Goal: Leave review/rating: Leave review/rating

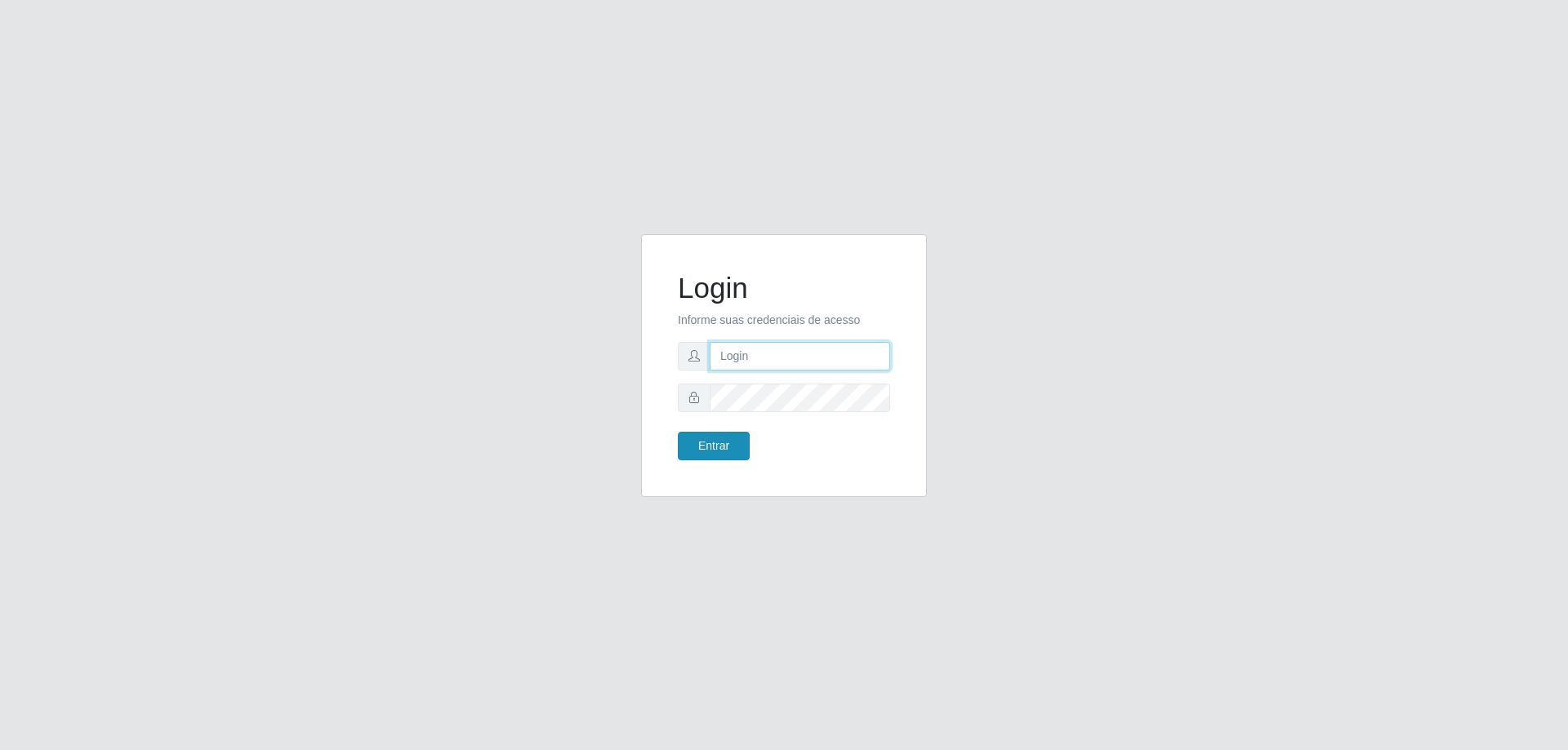
type input "mayara@frigomaster"
click at [702, 449] on button "Entrar" at bounding box center [714, 446] width 72 height 29
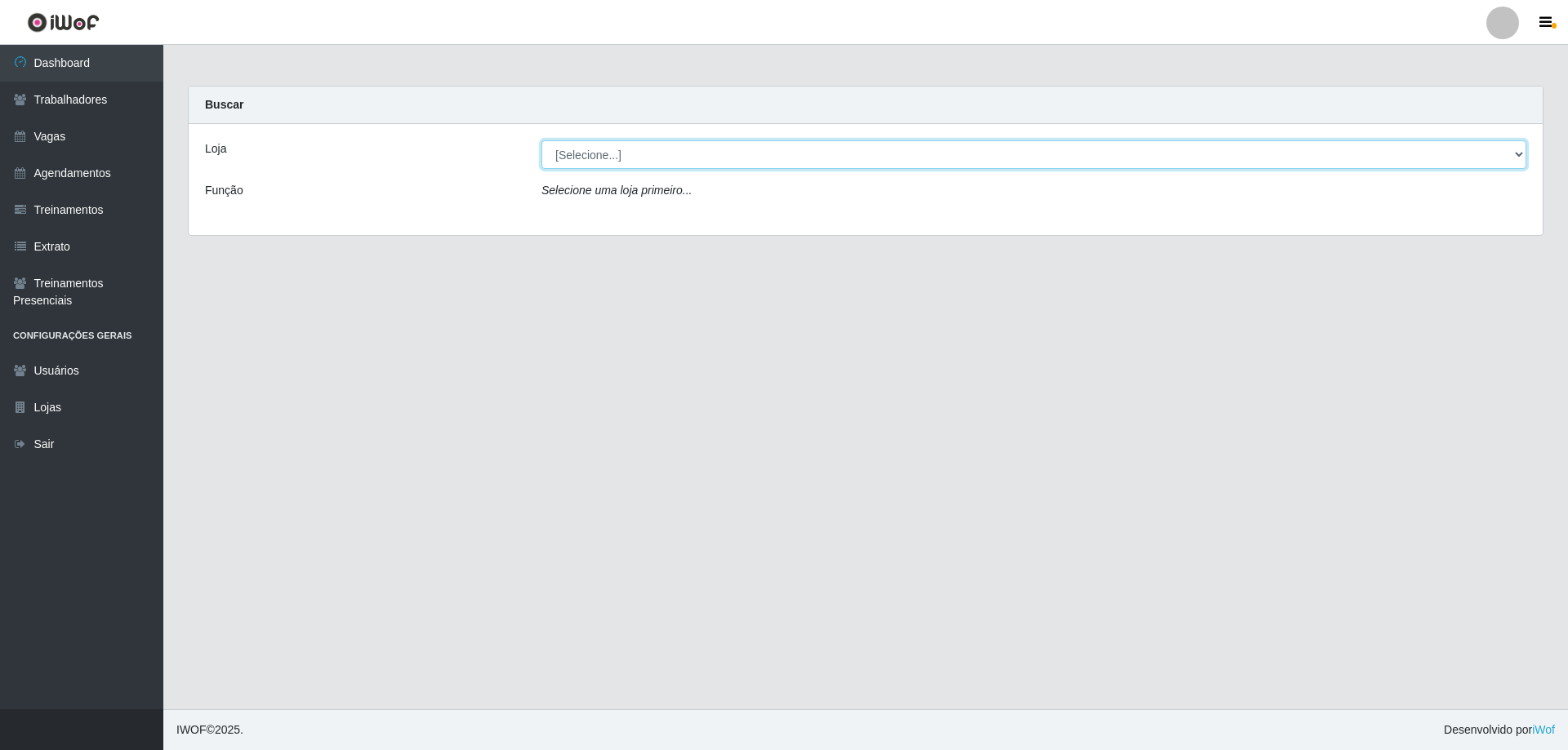
click at [863, 161] on select "[Selecione...] FrigoMaster" at bounding box center [1034, 155] width 985 height 29
select select "392"
click at [541, 141] on select "[Selecione...] FrigoMaster" at bounding box center [1034, 155] width 985 height 29
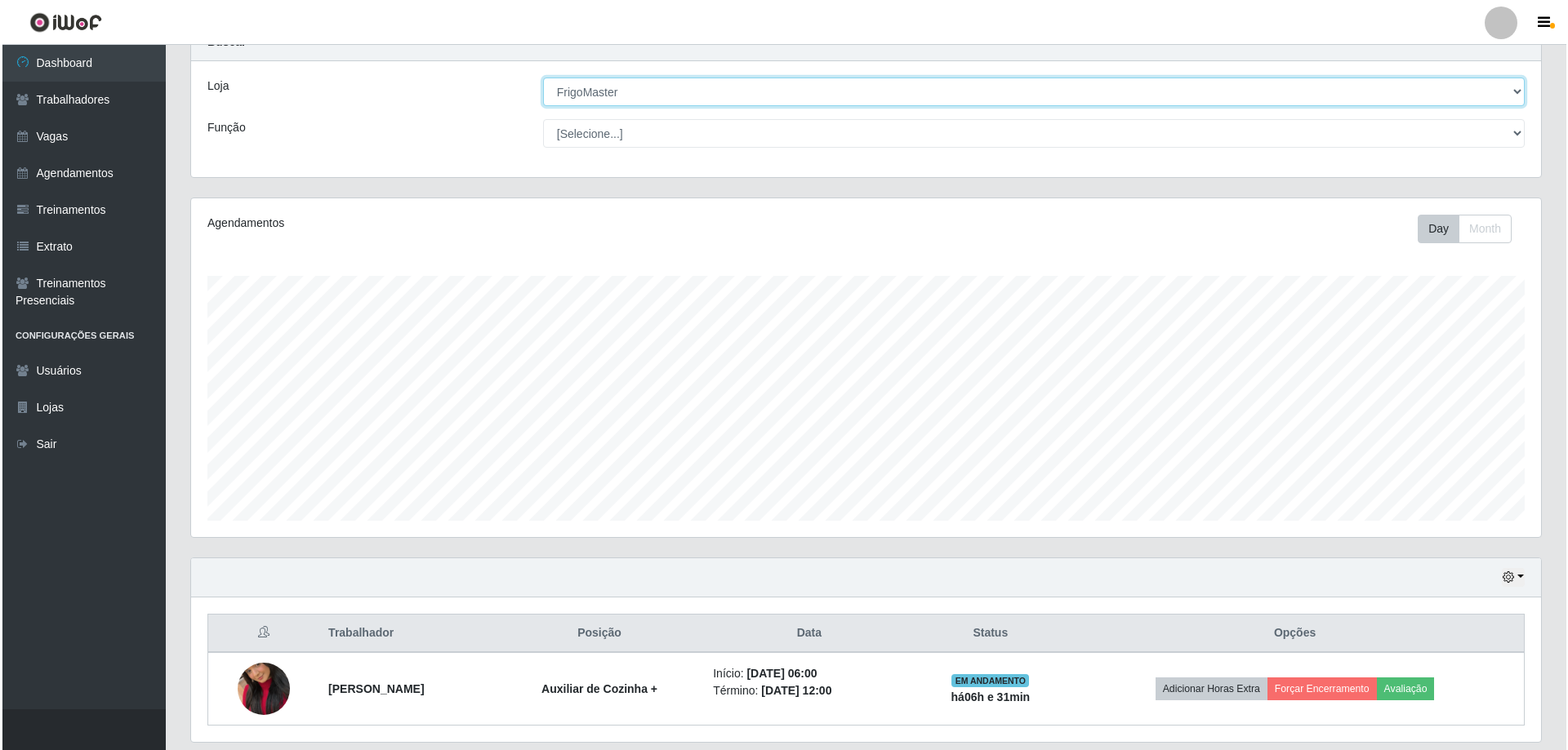
scroll to position [116, 0]
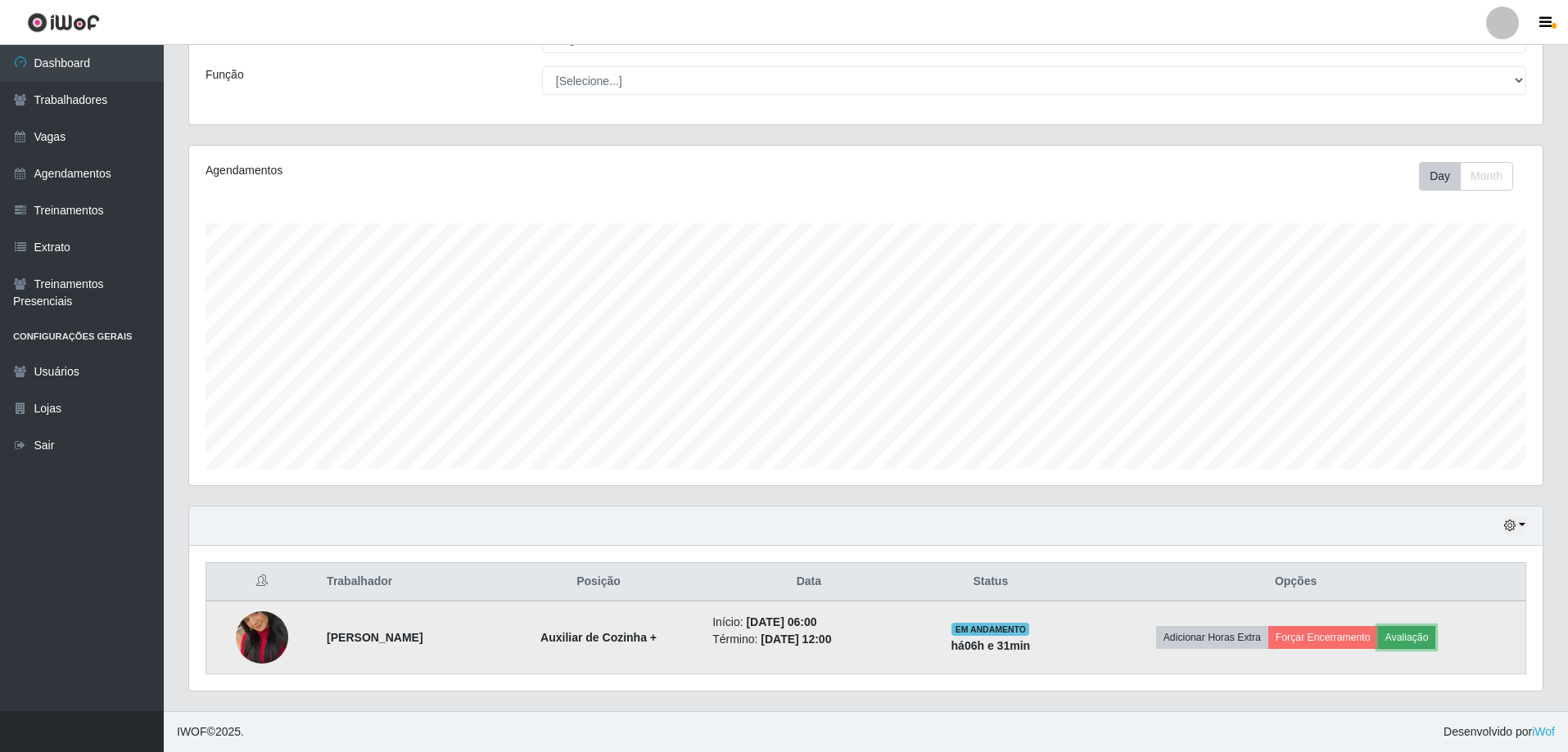
click at [1415, 646] on button "Avaliação" at bounding box center [1406, 638] width 58 height 23
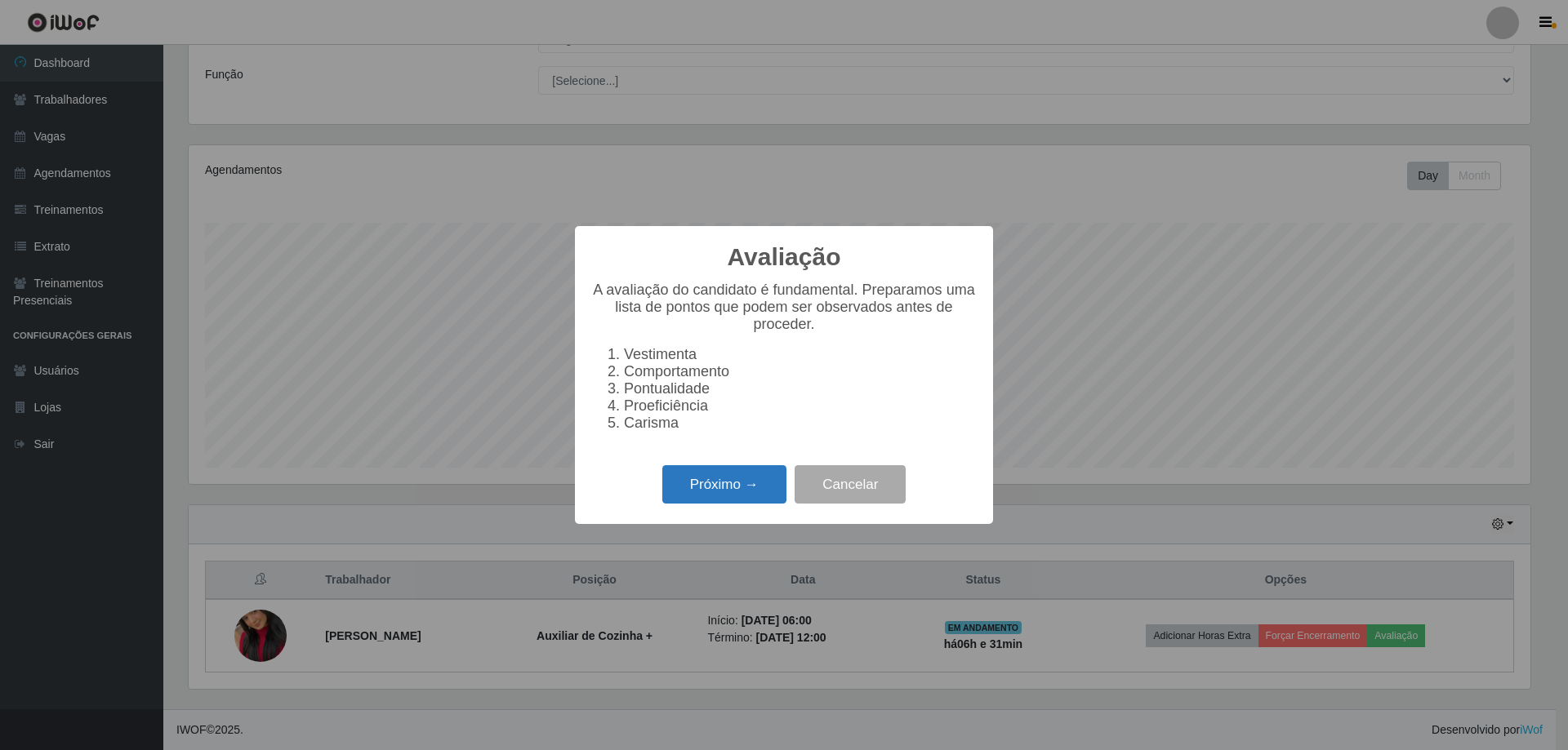
click at [691, 504] on button "Próximo →" at bounding box center [725, 484] width 124 height 38
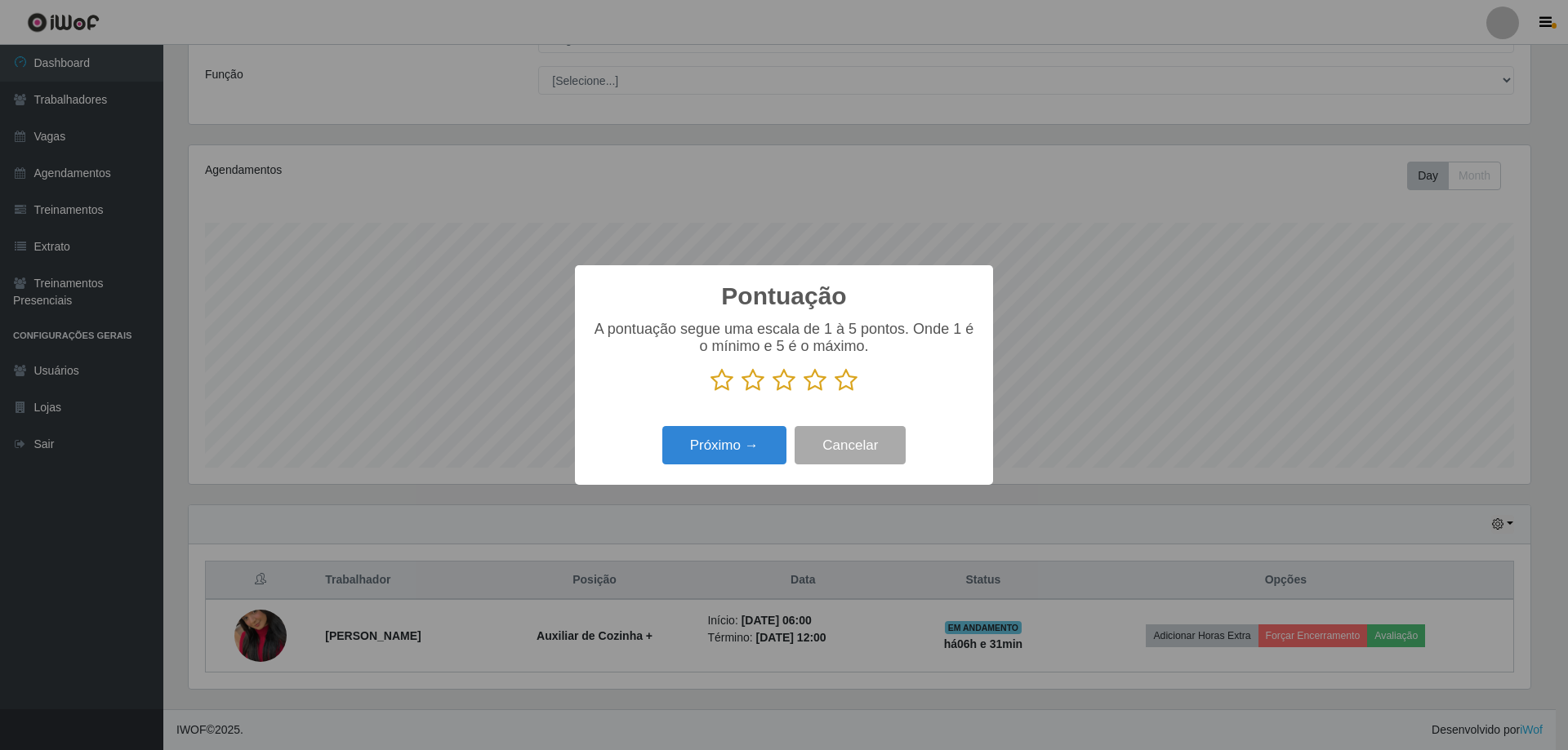
click at [846, 380] on icon at bounding box center [846, 380] width 23 height 25
click at [834, 393] on input "radio" at bounding box center [834, 393] width 0 height 0
click at [693, 450] on button "Próximo →" at bounding box center [725, 445] width 124 height 38
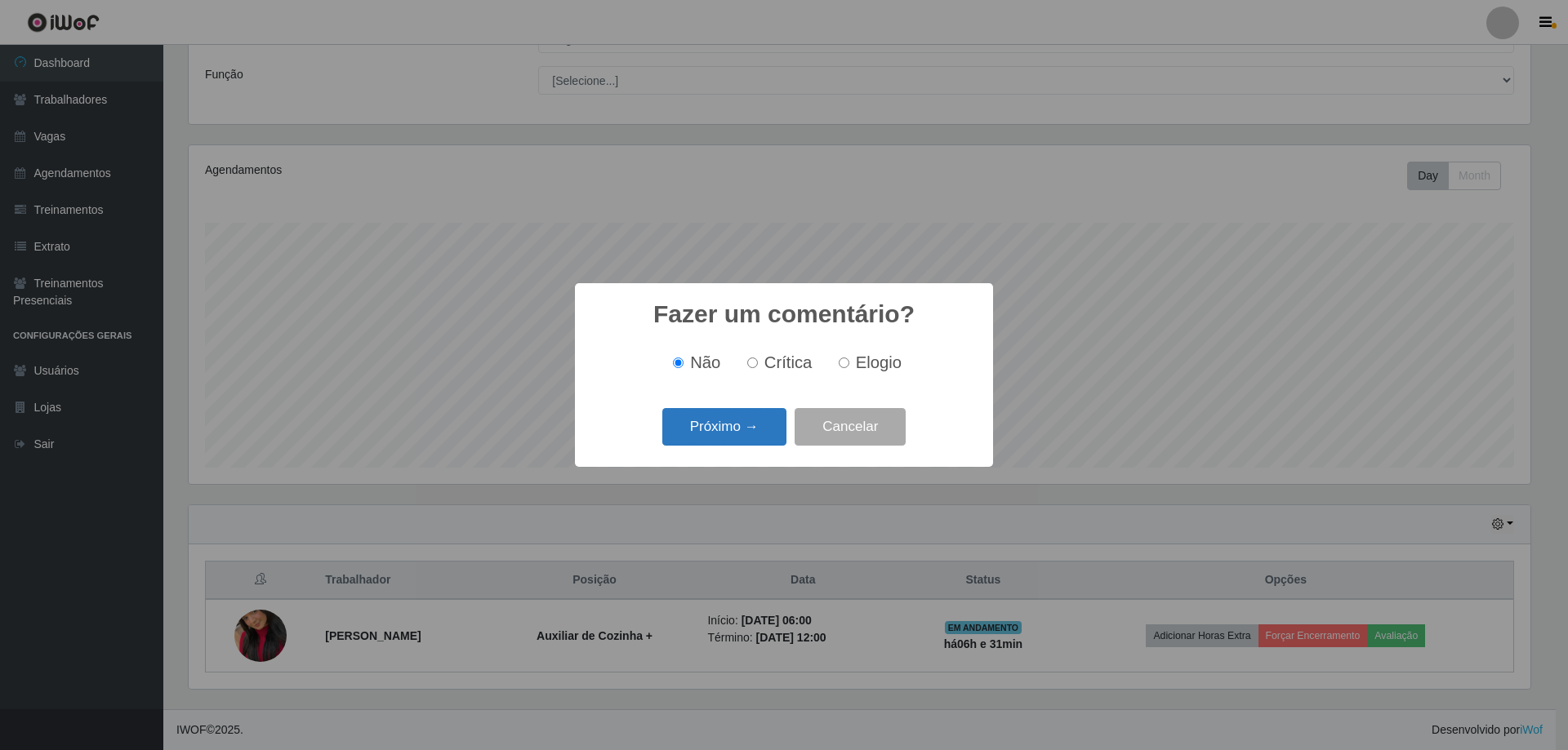
click at [715, 435] on button "Próximo →" at bounding box center [725, 427] width 124 height 38
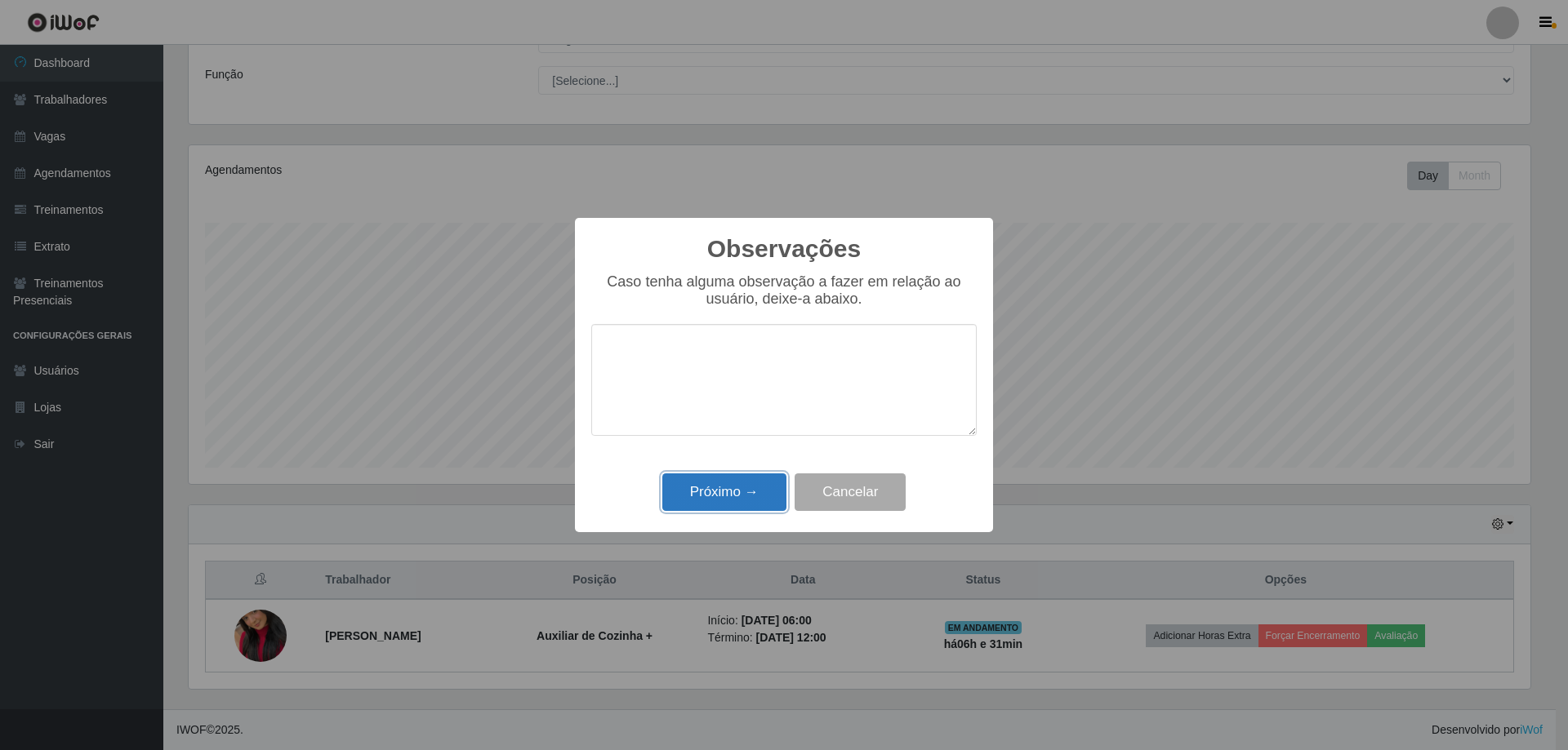
click at [715, 488] on button "Próximo →" at bounding box center [725, 492] width 124 height 38
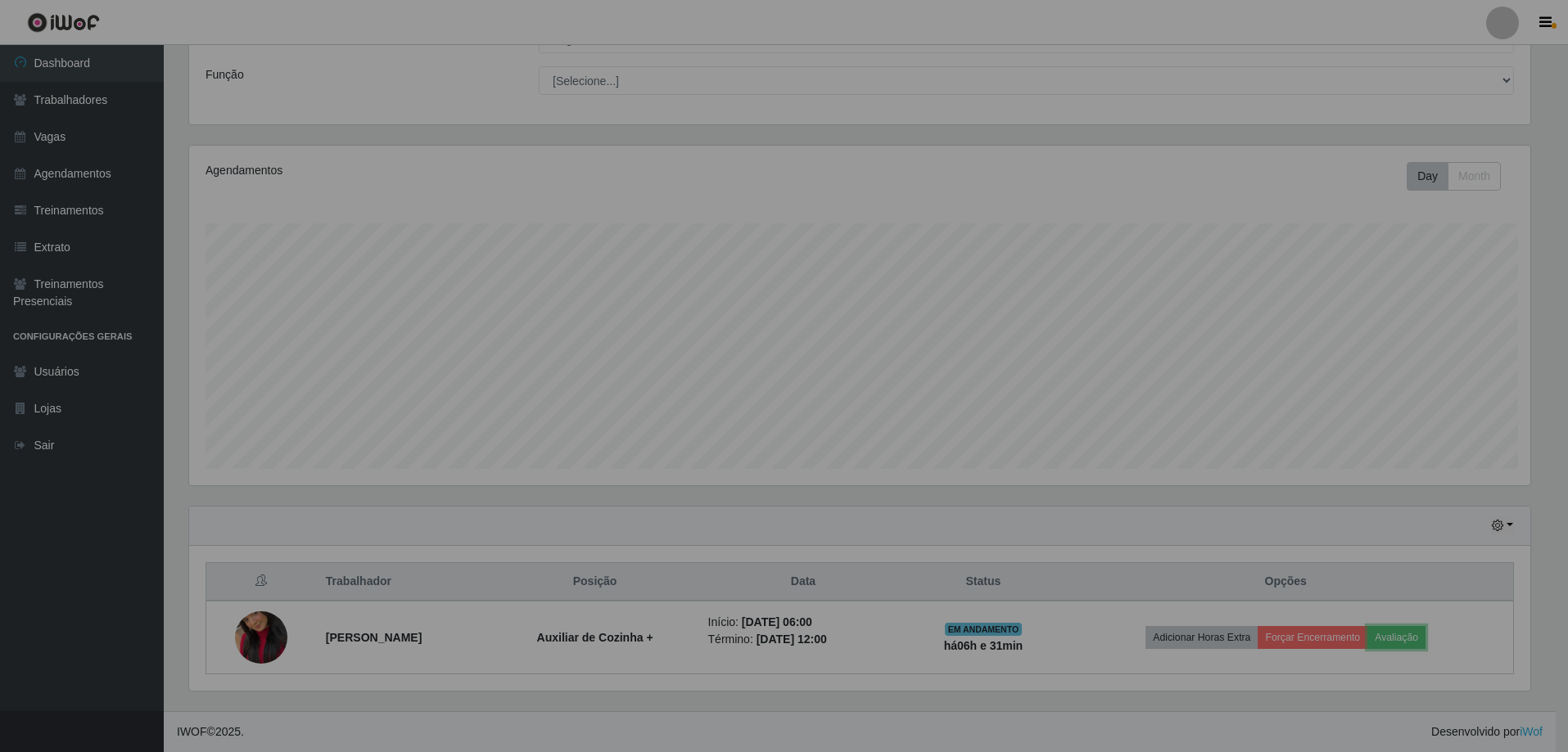
scroll to position [340, 1353]
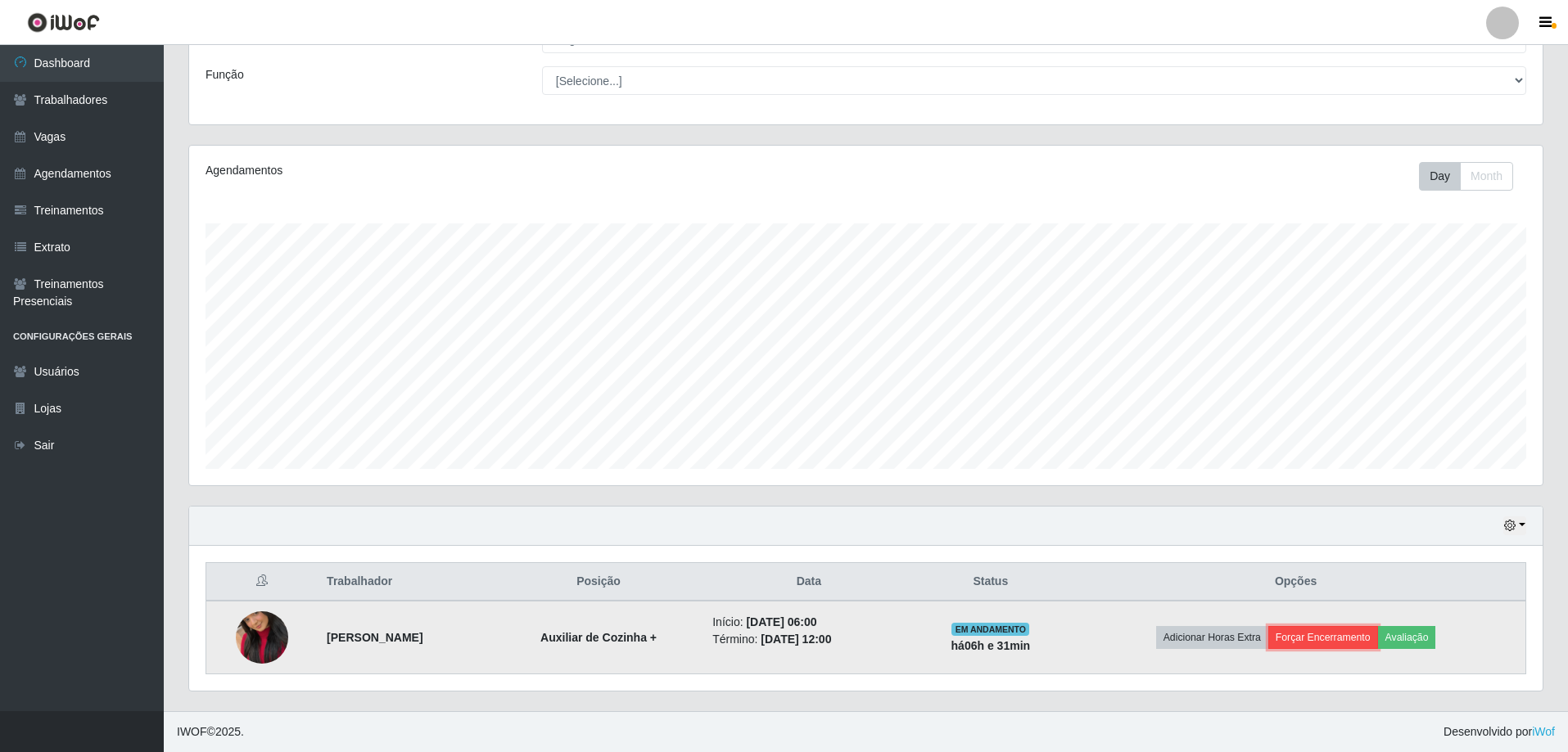
click at [1349, 645] on button "Forçar Encerramento" at bounding box center [1323, 638] width 110 height 23
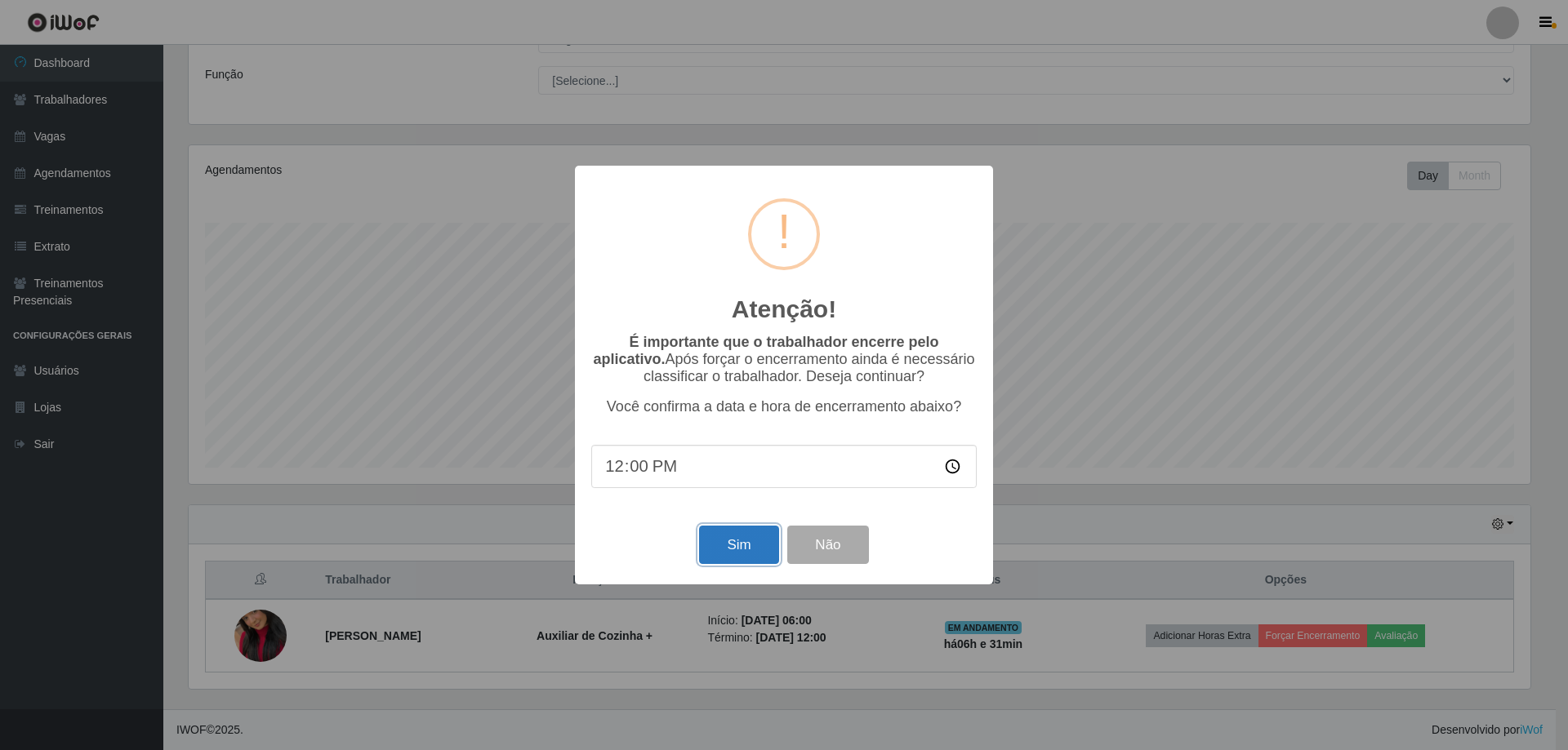
click at [745, 540] on button "Sim" at bounding box center [738, 545] width 79 height 38
